Goal: Transaction & Acquisition: Book appointment/travel/reservation

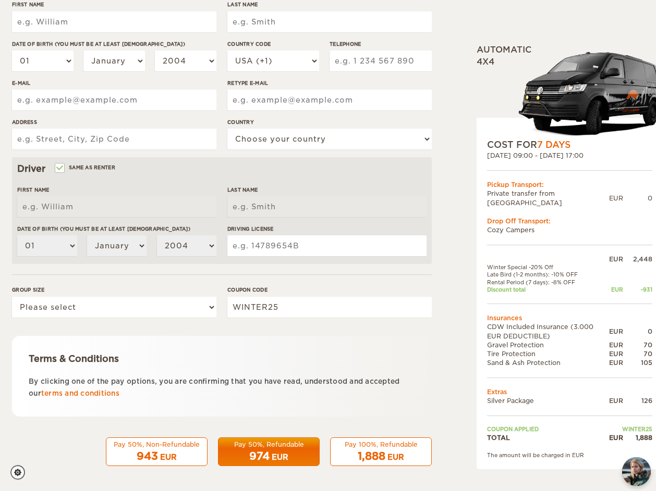
scroll to position [186, 0]
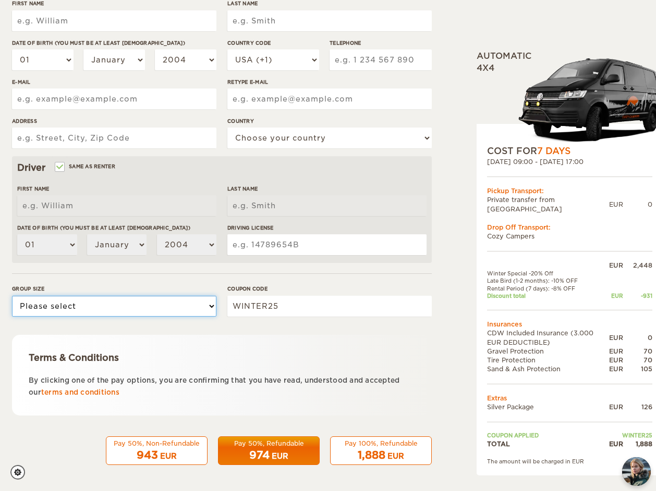
click at [12, 296] on select "Please select 1 2" at bounding box center [114, 306] width 204 height 21
select select "2"
click option "2" at bounding box center [0, 0] width 0 height 0
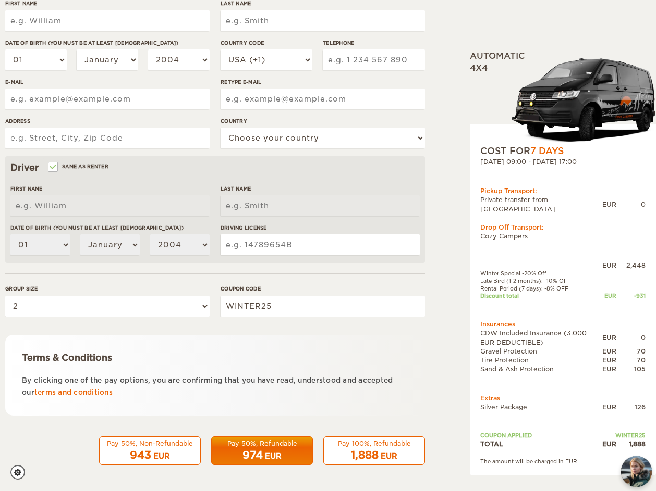
click at [635, 470] on img "chat-button" at bounding box center [636, 471] width 31 height 31
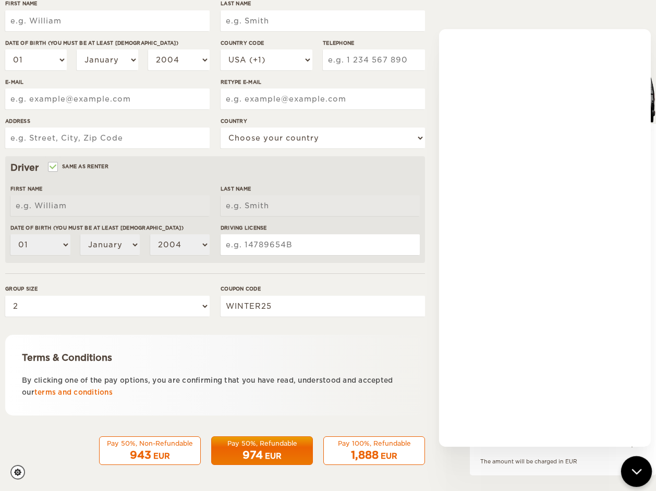
click at [635, 472] on icon "chat-button" at bounding box center [636, 472] width 8 height 4
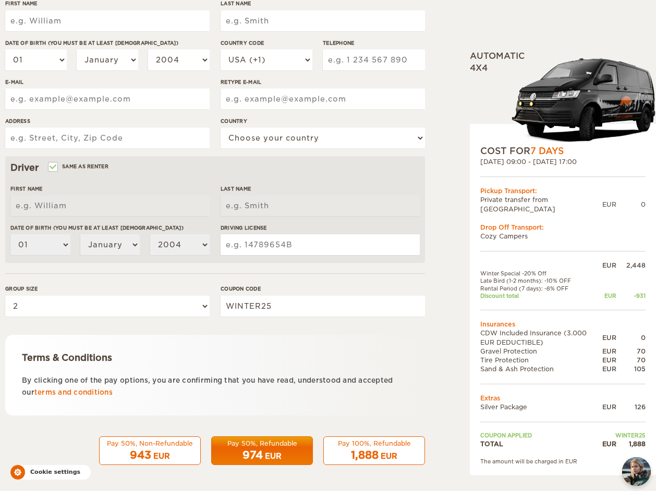
click at [19, 473] on icon "Cookie settings" at bounding box center [17, 472] width 15 height 15
checkbox input "true"
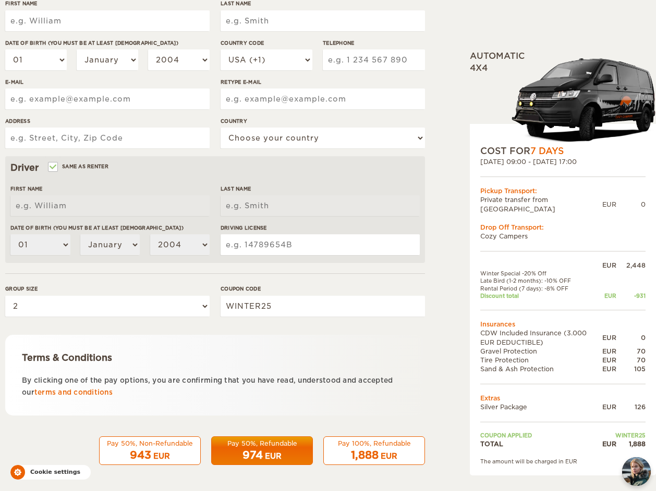
checkbox input "true"
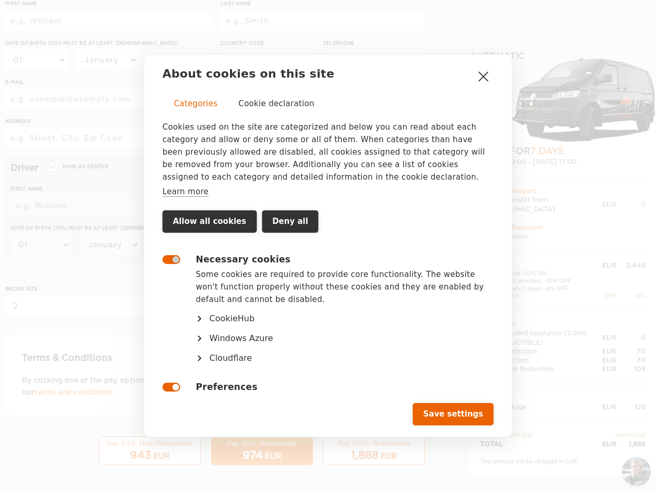
click at [485, 76] on button "Close" at bounding box center [483, 76] width 21 height 21
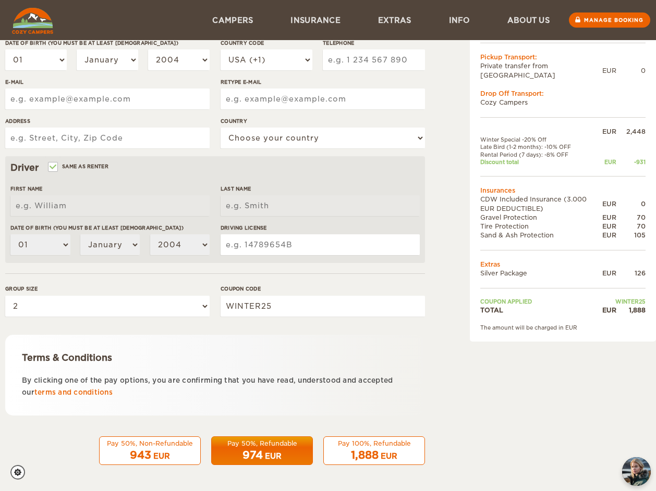
scroll to position [0, 7]
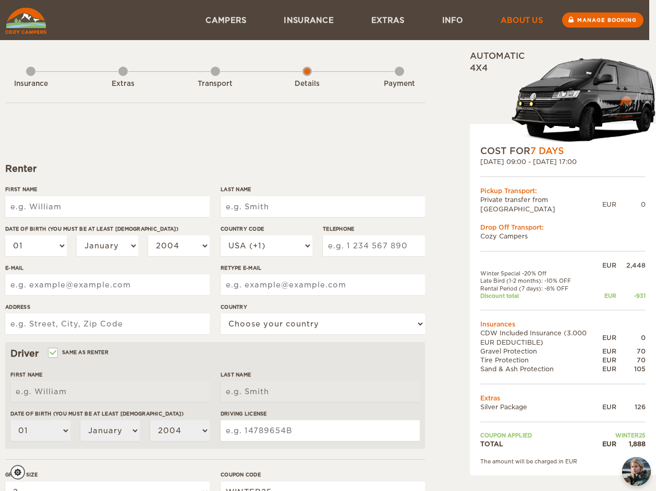
click at [530, 21] on link "About us" at bounding box center [522, 20] width 80 height 40
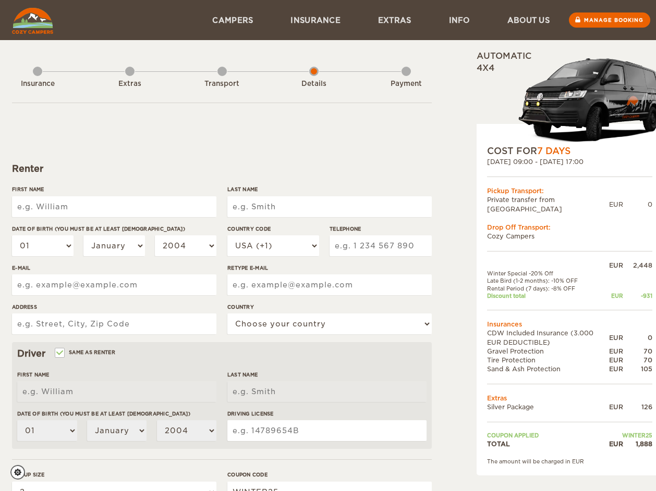
select select "2"
